Goal: Task Accomplishment & Management: Manage account settings

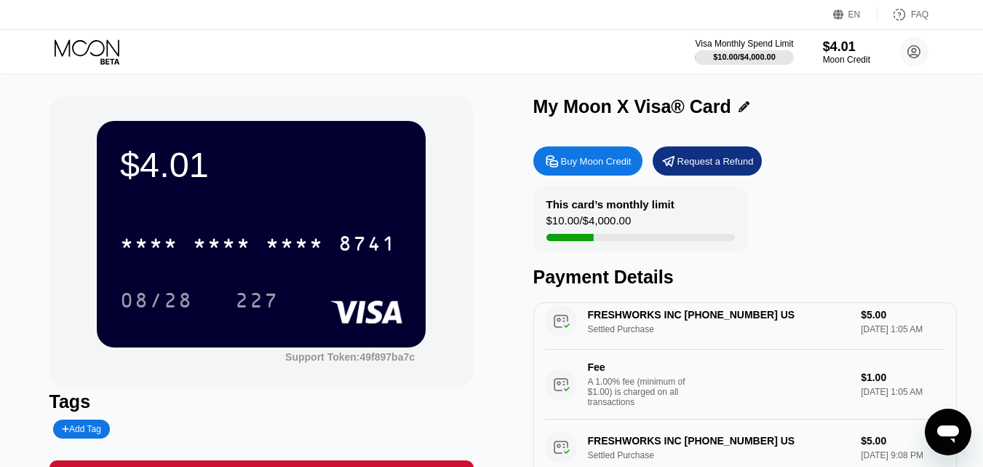
click at [102, 54] on icon at bounding box center [89, 51] width 68 height 25
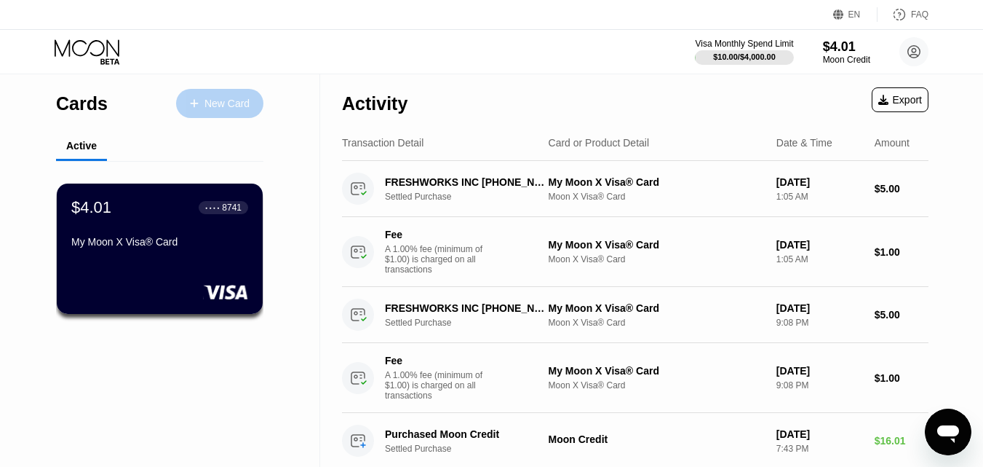
click at [218, 103] on div "New Card" at bounding box center [227, 104] width 45 height 12
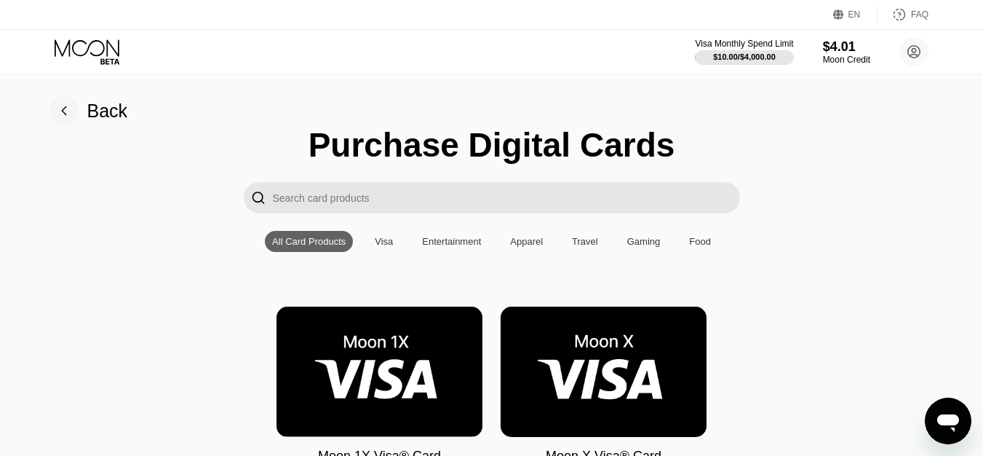
scroll to position [218, 0]
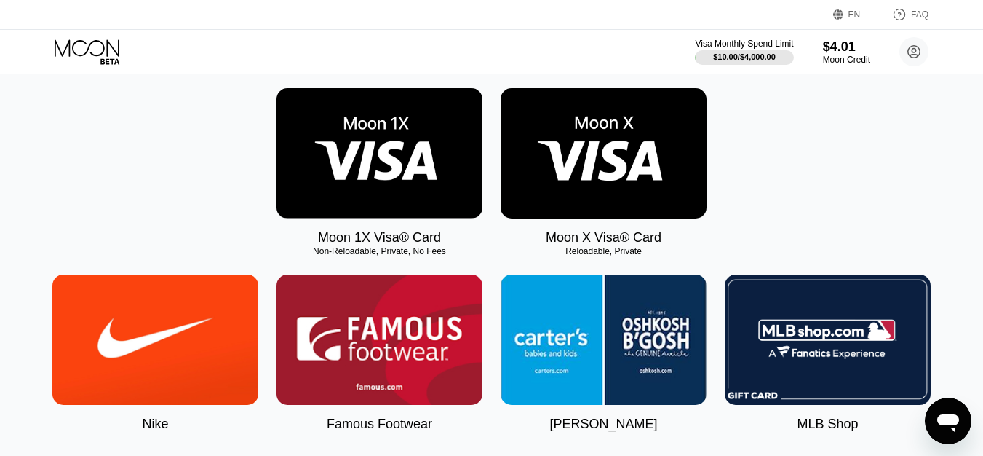
click at [430, 193] on img at bounding box center [380, 153] width 206 height 130
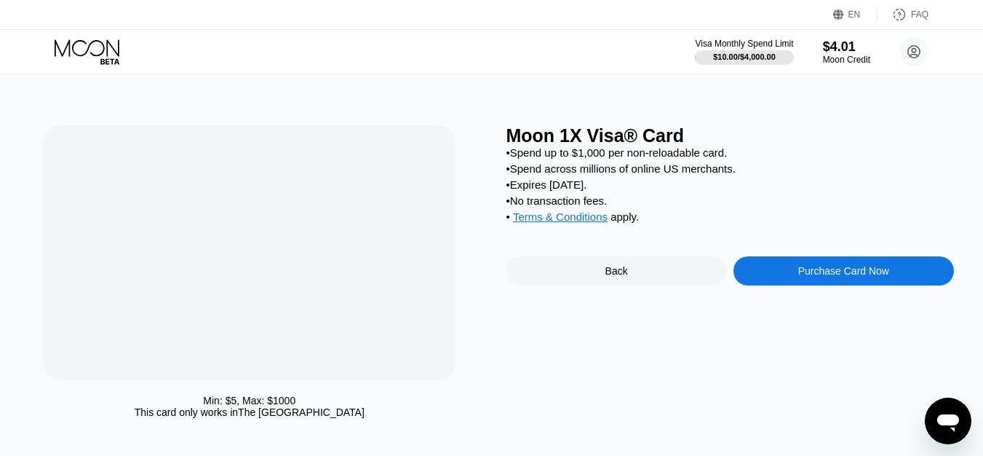
click at [368, 188] on div at bounding box center [249, 252] width 329 height 209
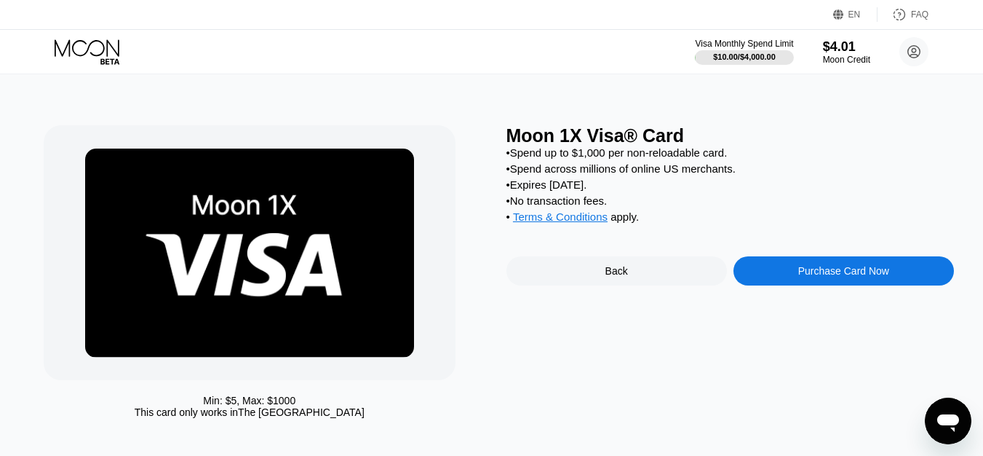
click at [773, 277] on div "Purchase Card Now" at bounding box center [844, 270] width 221 height 29
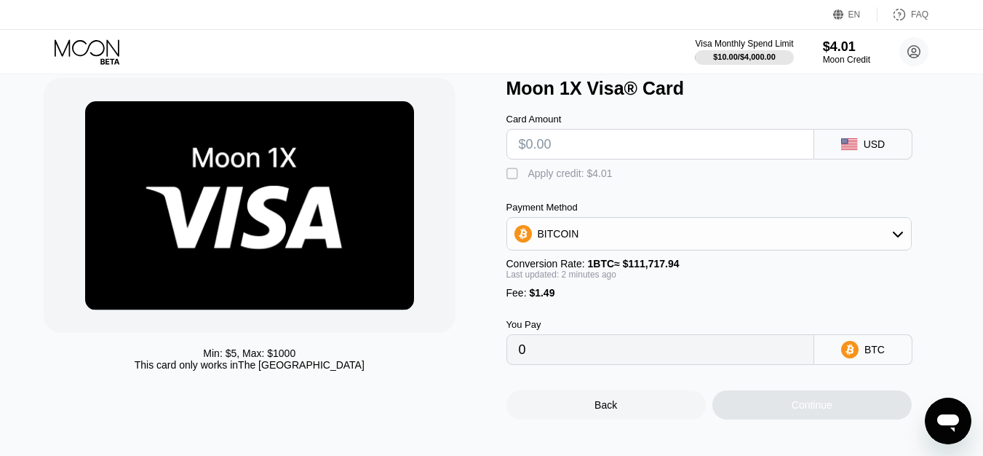
scroll to position [73, 0]
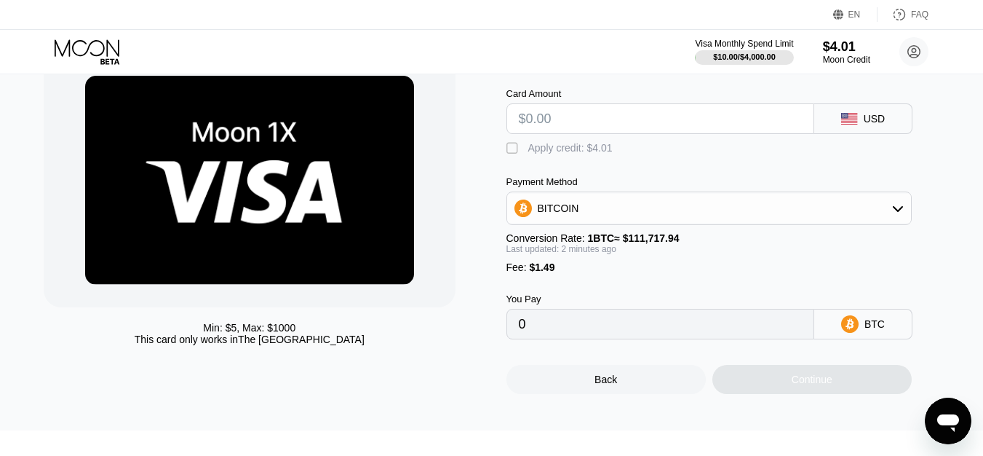
click at [515, 156] on div "" at bounding box center [514, 148] width 15 height 15
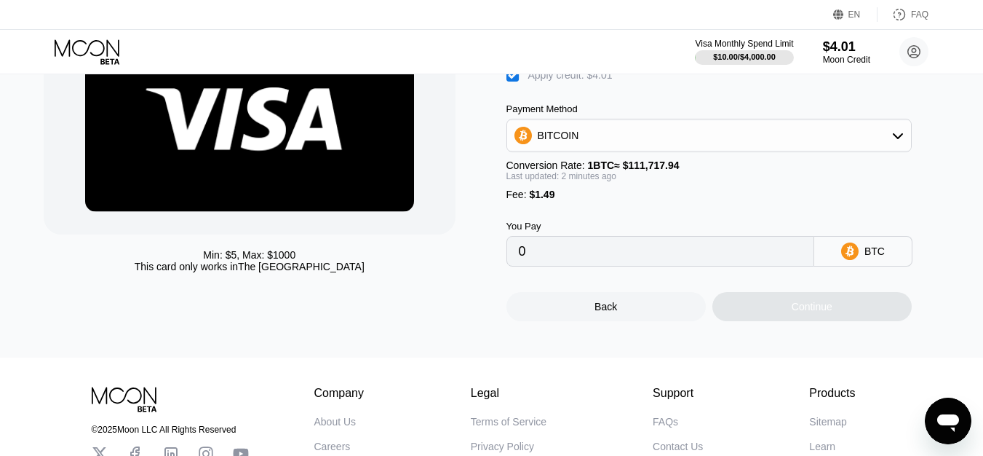
scroll to position [141, 0]
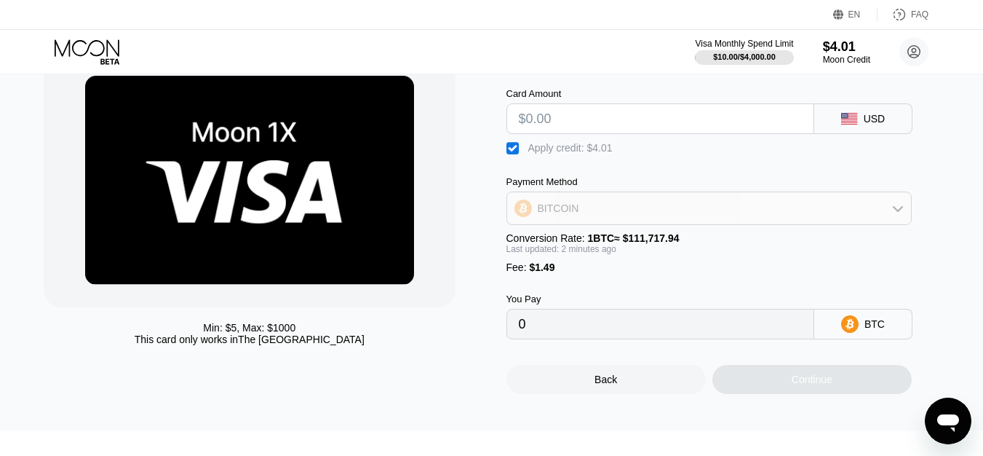
click at [898, 214] on icon at bounding box center [898, 208] width 12 height 12
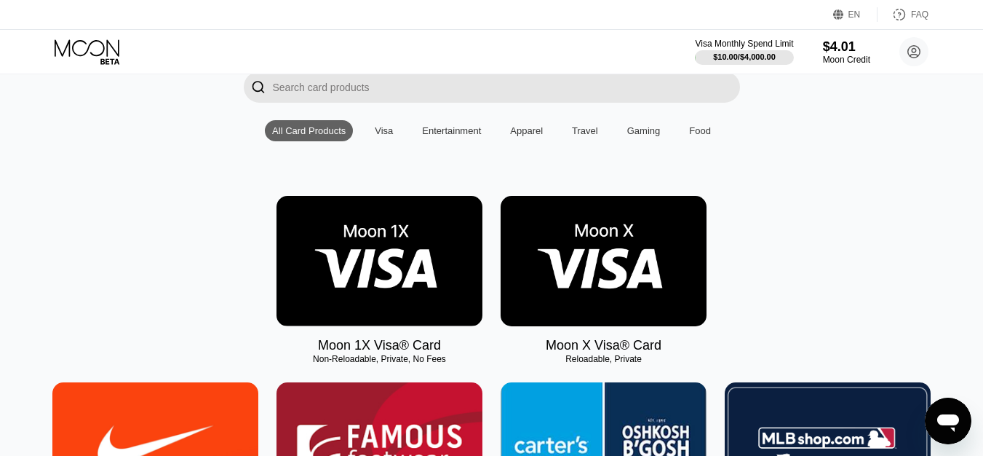
scroll to position [146, 0]
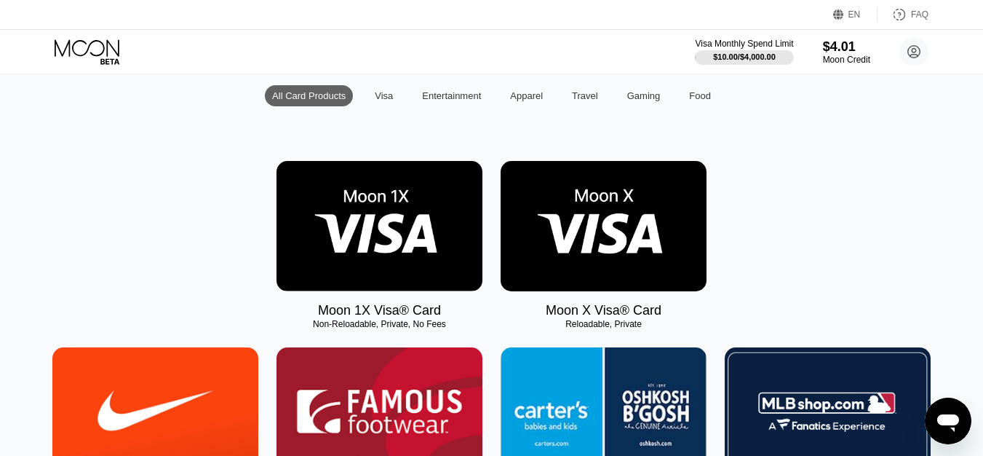
click at [381, 101] on div "Visa" at bounding box center [384, 95] width 18 height 11
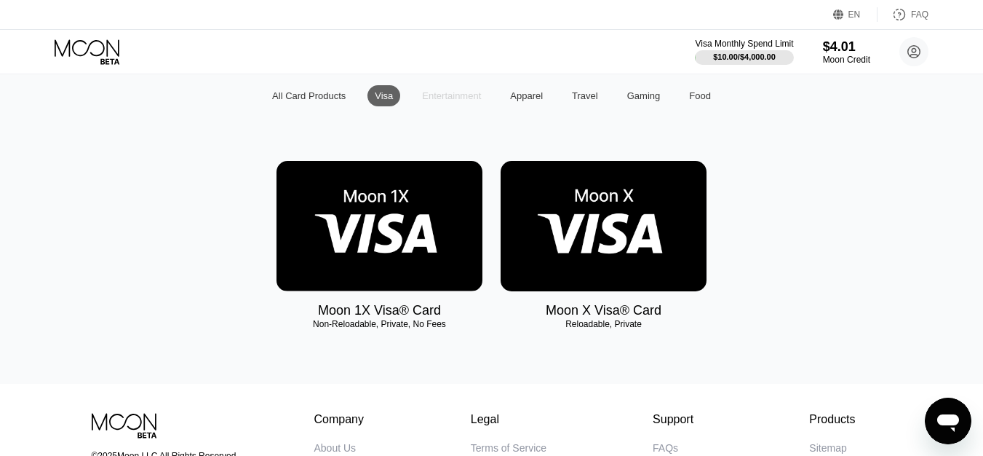
click at [437, 106] on div "Entertainment" at bounding box center [452, 95] width 74 height 21
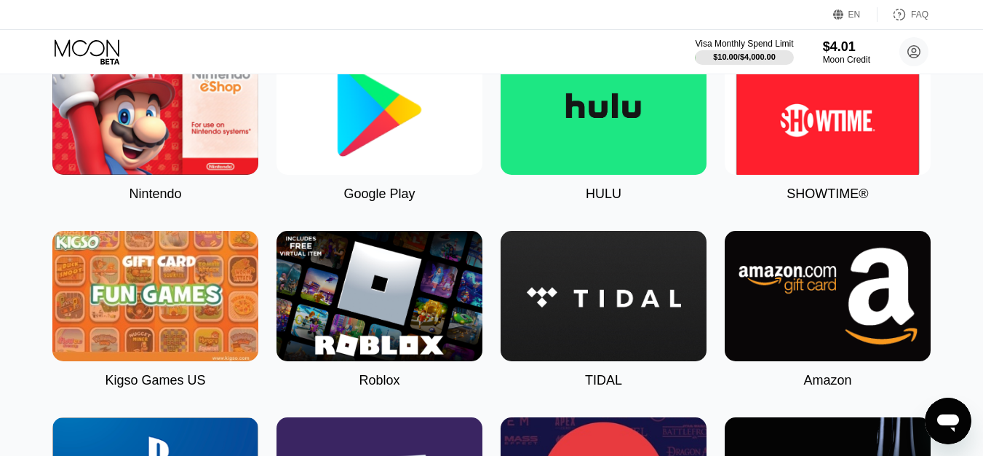
scroll to position [0, 0]
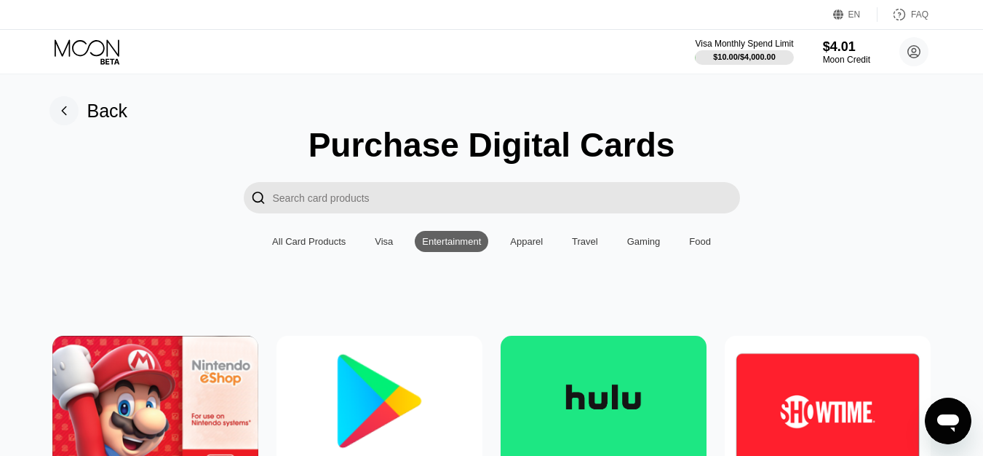
click at [510, 247] on div "Apparel" at bounding box center [526, 241] width 33 height 11
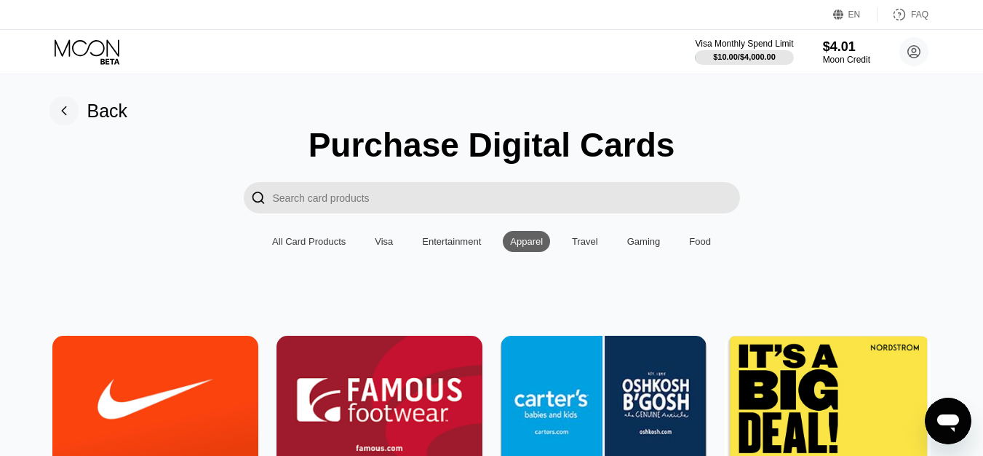
click at [572, 247] on div "Travel" at bounding box center [585, 241] width 26 height 11
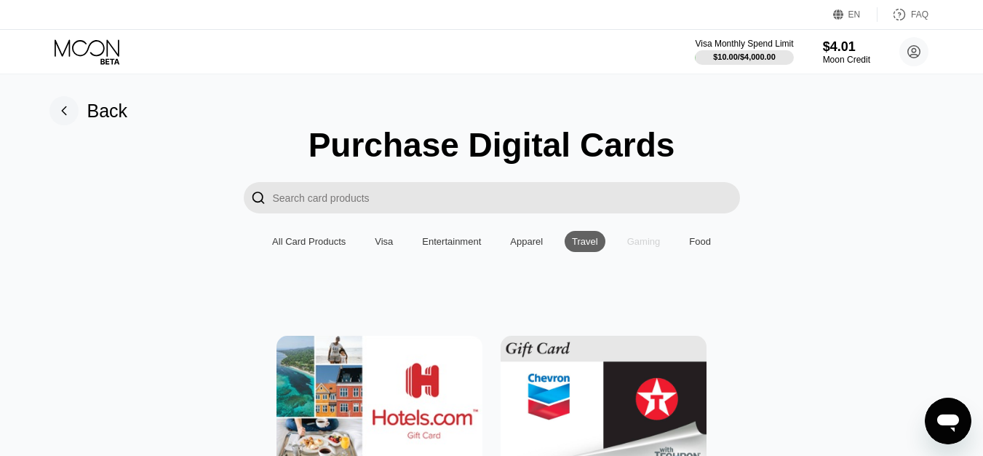
click at [646, 245] on div "Gaming" at bounding box center [643, 241] width 33 height 11
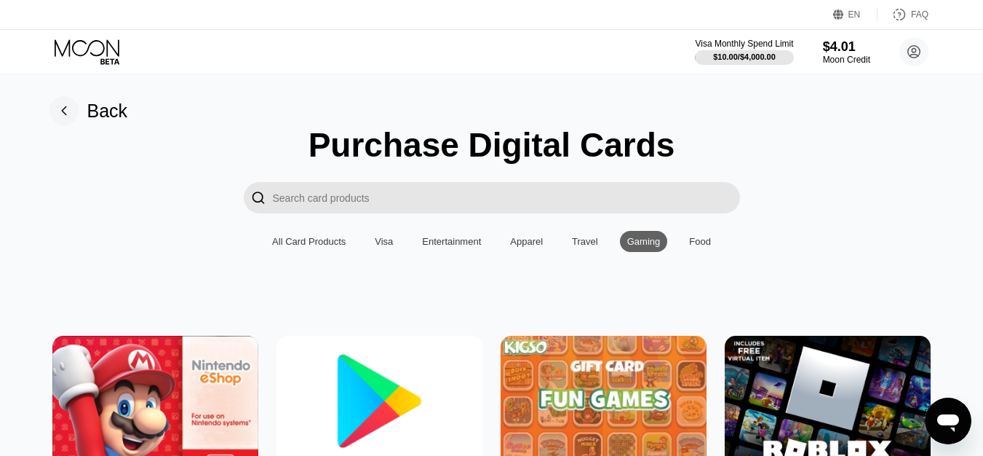
click at [691, 243] on div "Food" at bounding box center [700, 241] width 22 height 11
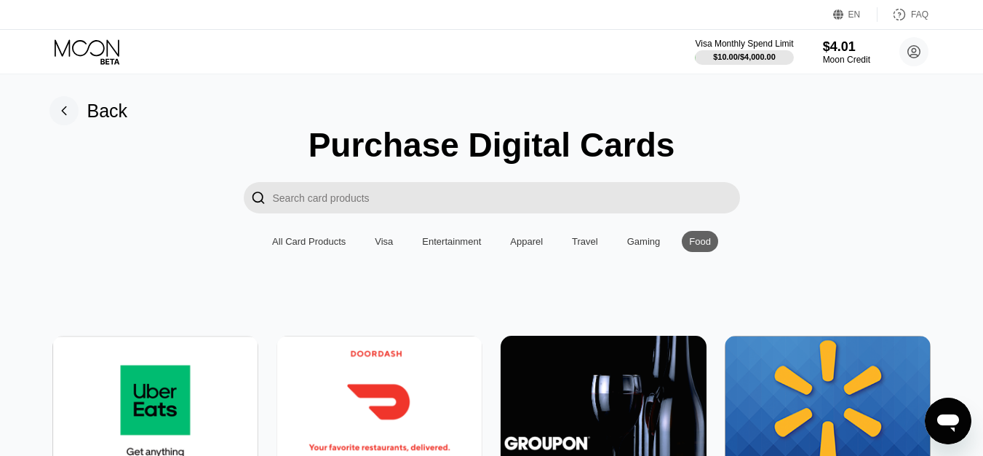
click at [100, 112] on div "Back" at bounding box center [107, 110] width 41 height 21
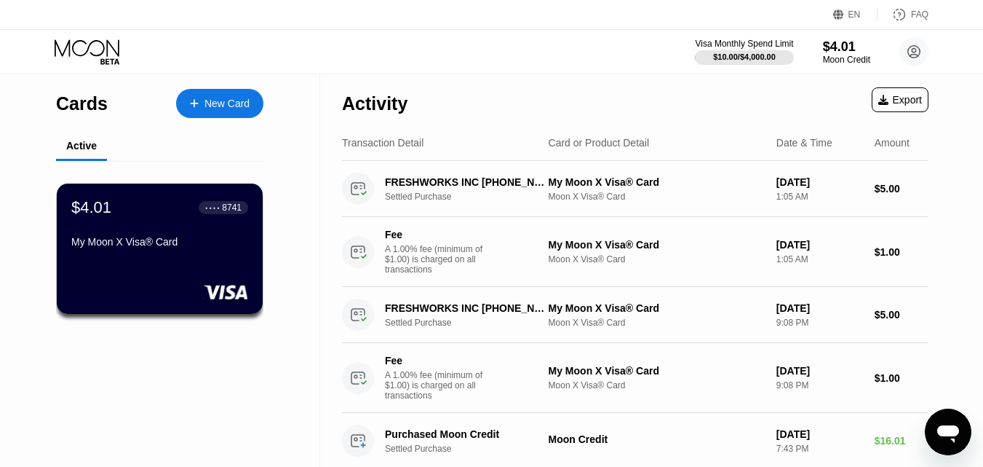
click at [207, 111] on div "New Card" at bounding box center [219, 103] width 87 height 29
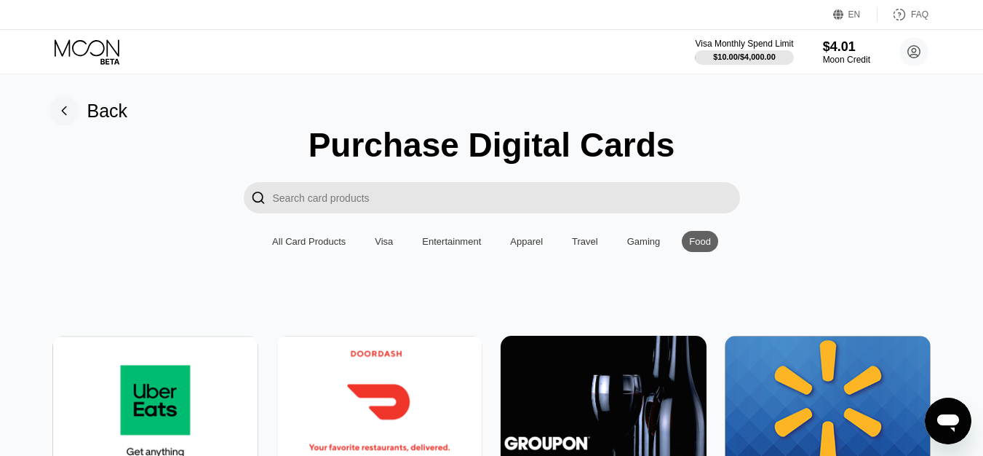
click at [66, 111] on rect at bounding box center [63, 110] width 29 height 29
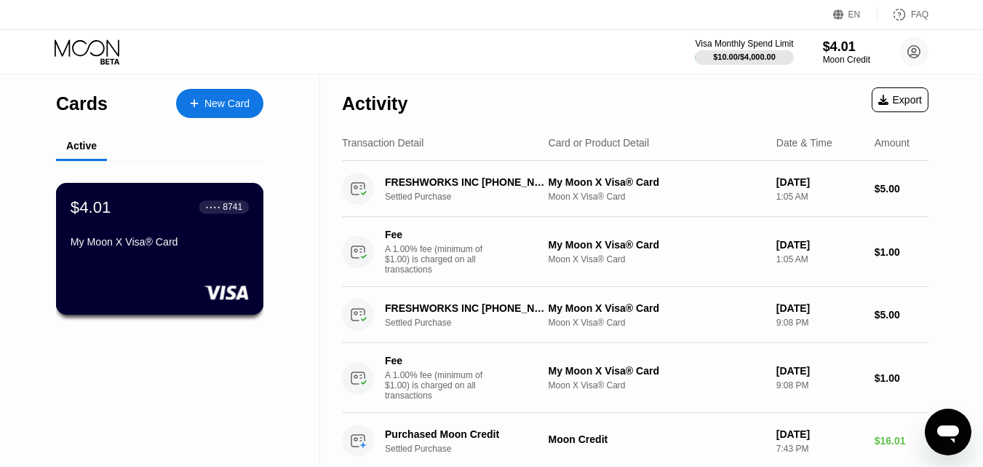
click at [181, 235] on div "$4.01 ● ● ● ● 8741 My Moon X Visa® Card" at bounding box center [160, 225] width 178 height 56
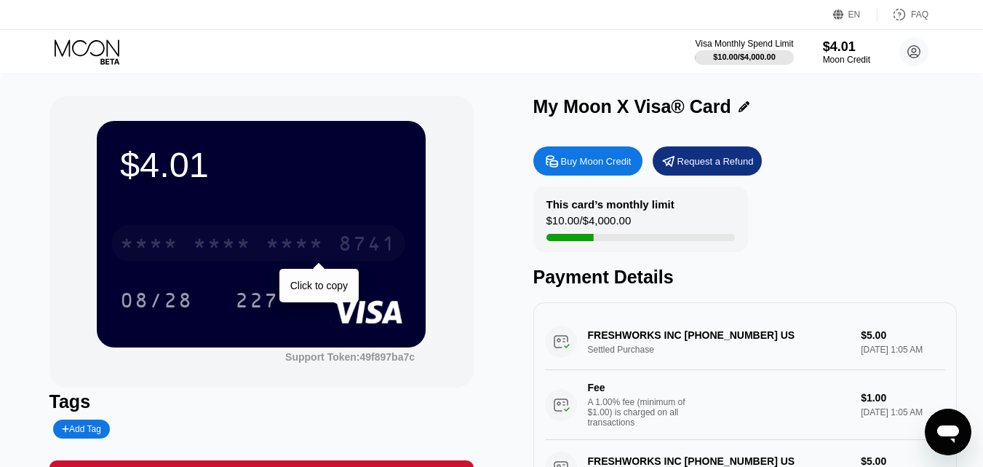
click at [210, 246] on div "* * * *" at bounding box center [222, 245] width 58 height 23
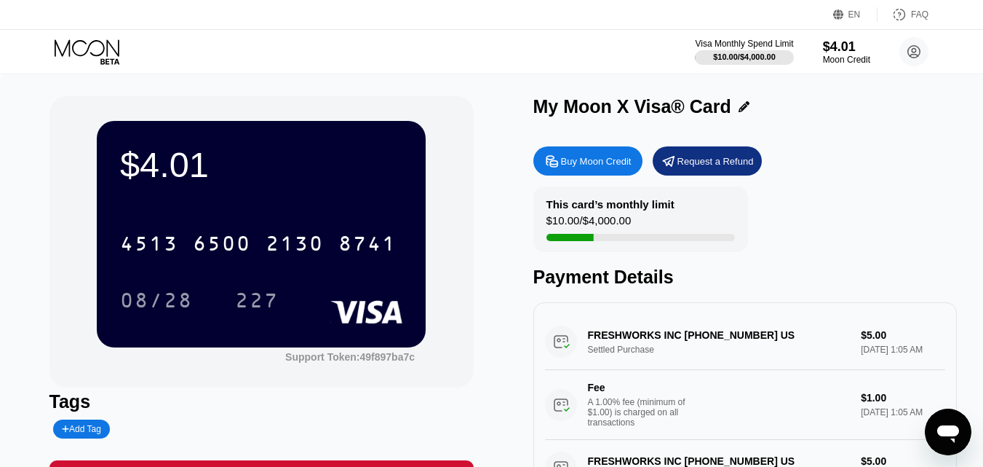
click at [451, 293] on div "$4.01 4513 6500 2130 8741 08/28 227 Support Token: 49f897ba7c" at bounding box center [261, 241] width 424 height 291
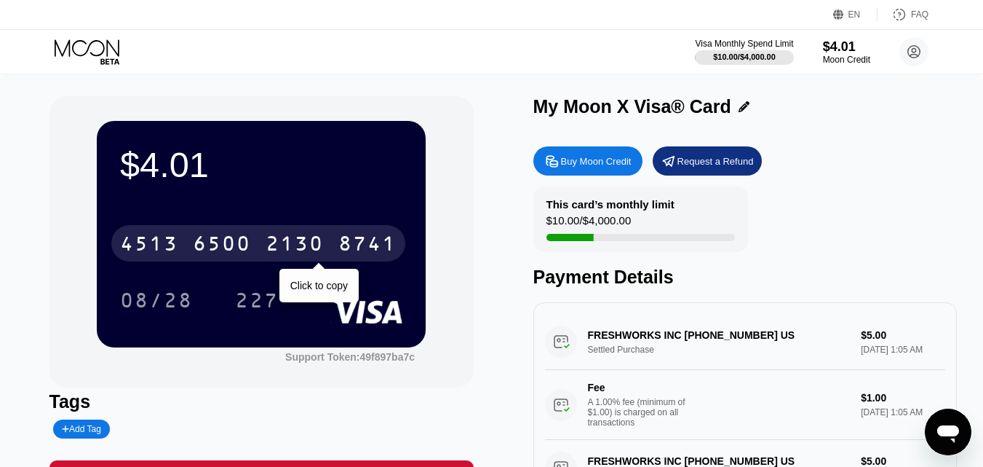
click at [213, 247] on div "6500" at bounding box center [222, 245] width 58 height 23
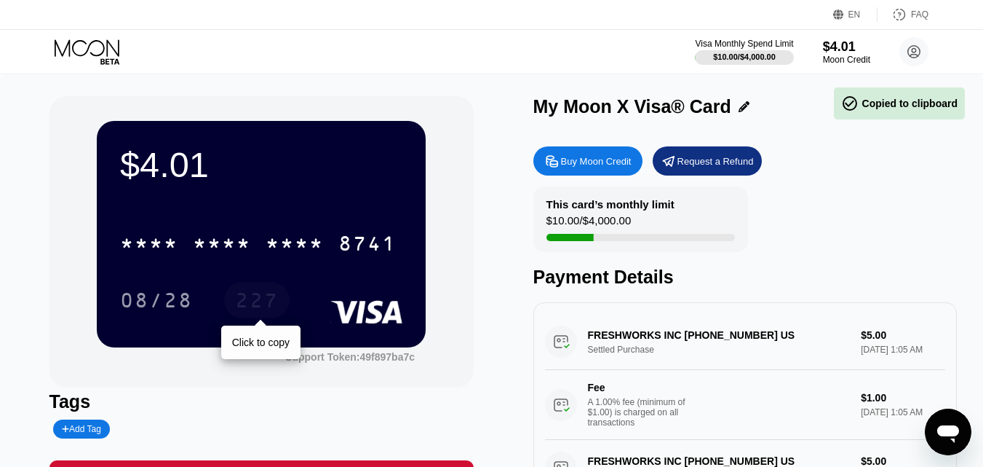
click at [258, 305] on div "227" at bounding box center [257, 301] width 44 height 23
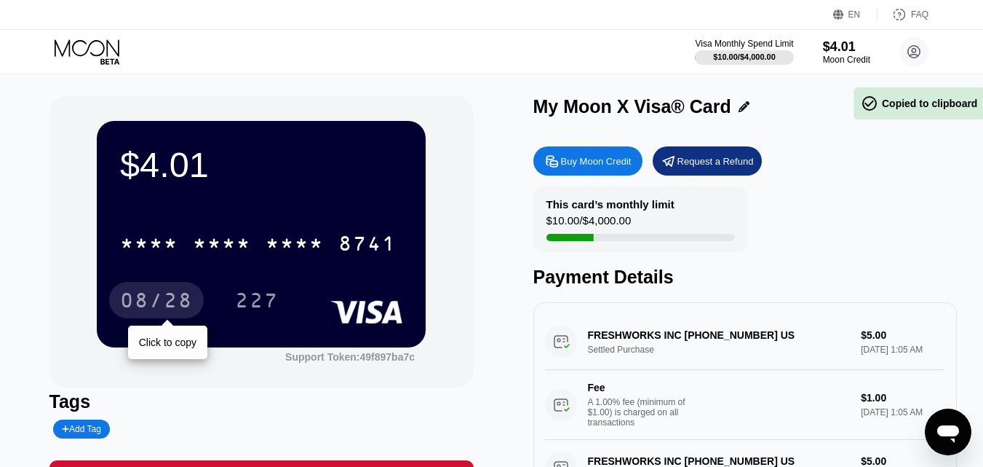
click at [172, 305] on div "08/28" at bounding box center [156, 301] width 73 height 23
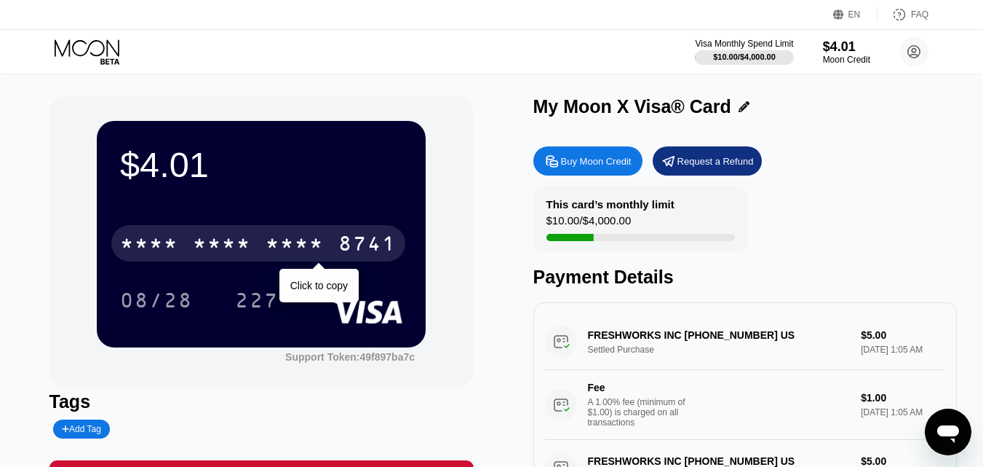
click at [254, 249] on div "* * * * * * * * * * * * 8741" at bounding box center [258, 243] width 294 height 36
